Goal: Communication & Community: Answer question/provide support

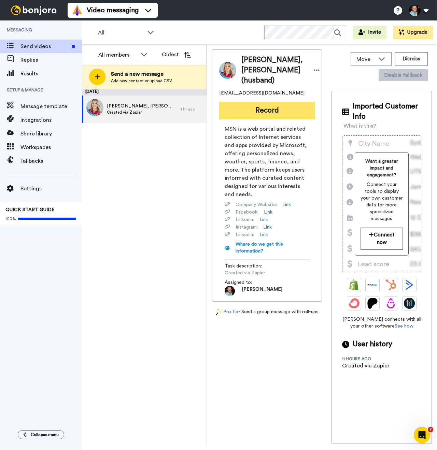
click at [260, 120] on button "Record" at bounding box center [267, 111] width 96 height 18
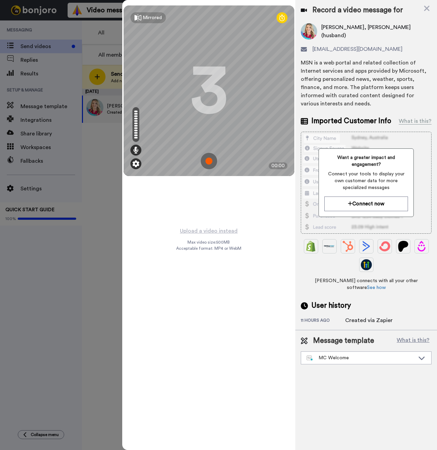
click at [139, 167] on div at bounding box center [135, 163] width 11 height 11
click at [134, 164] on img at bounding box center [135, 163] width 7 height 7
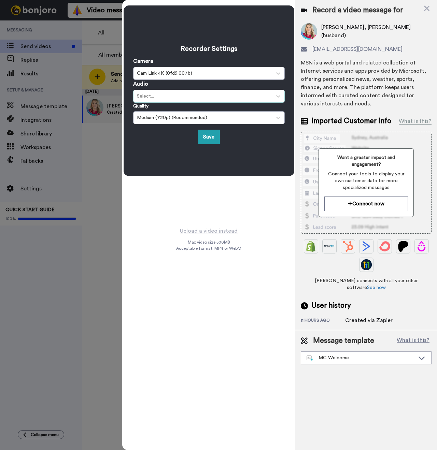
click at [163, 99] on div "Select..." at bounding box center [202, 96] width 131 height 7
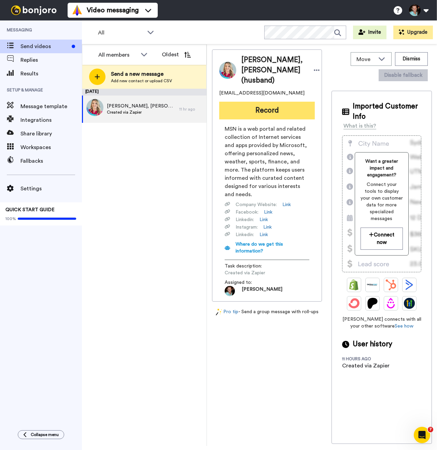
click at [269, 120] on button "Record" at bounding box center [267, 111] width 96 height 18
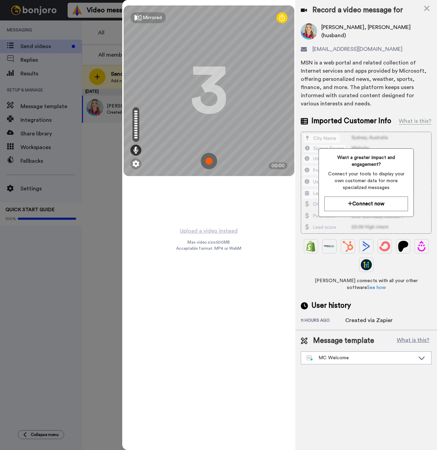
click at [209, 159] on img at bounding box center [209, 161] width 16 height 16
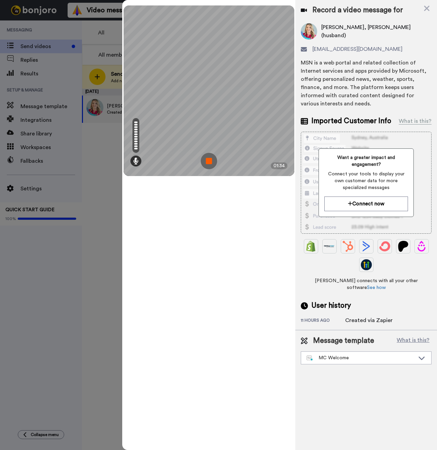
click at [207, 159] on img at bounding box center [209, 161] width 16 height 16
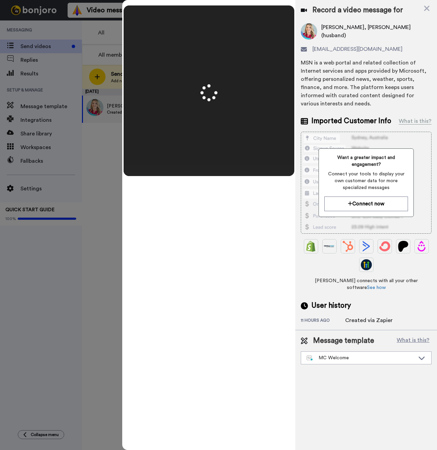
click at [326, 31] on span "[PERSON_NAME], [PERSON_NAME] (husband)" at bounding box center [376, 31] width 110 height 16
copy span "Sheila"
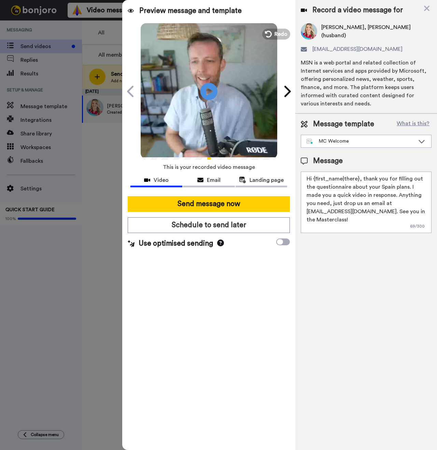
drag, startPoint x: 358, startPoint y: 179, endPoint x: 314, endPoint y: 180, distance: 43.4
click at [314, 180] on textarea "Hi {first_name|there}, thank you for filling out the questionnaire about your S…" at bounding box center [366, 202] width 131 height 61
paste textarea "Sheila"
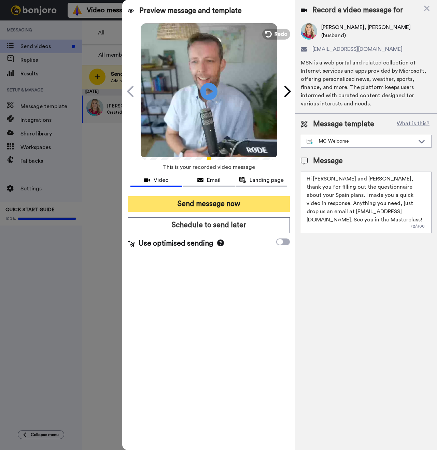
type textarea "Hi Sheila and Rich, thank you for filling out the questionnaire about your Spai…"
click at [230, 204] on button "Send message now" at bounding box center [209, 204] width 162 height 16
